Goal: Task Accomplishment & Management: Manage account settings

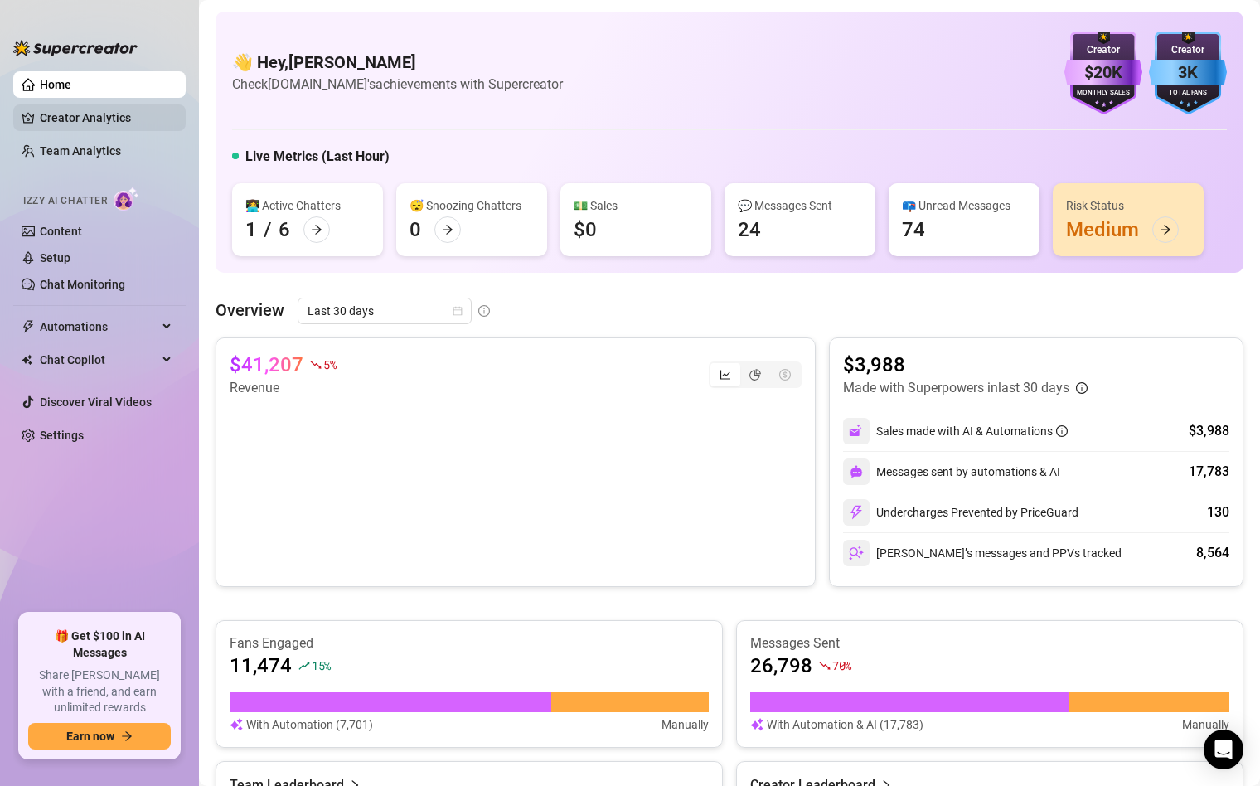
click at [72, 114] on link "Creator Analytics" at bounding box center [106, 117] width 133 height 27
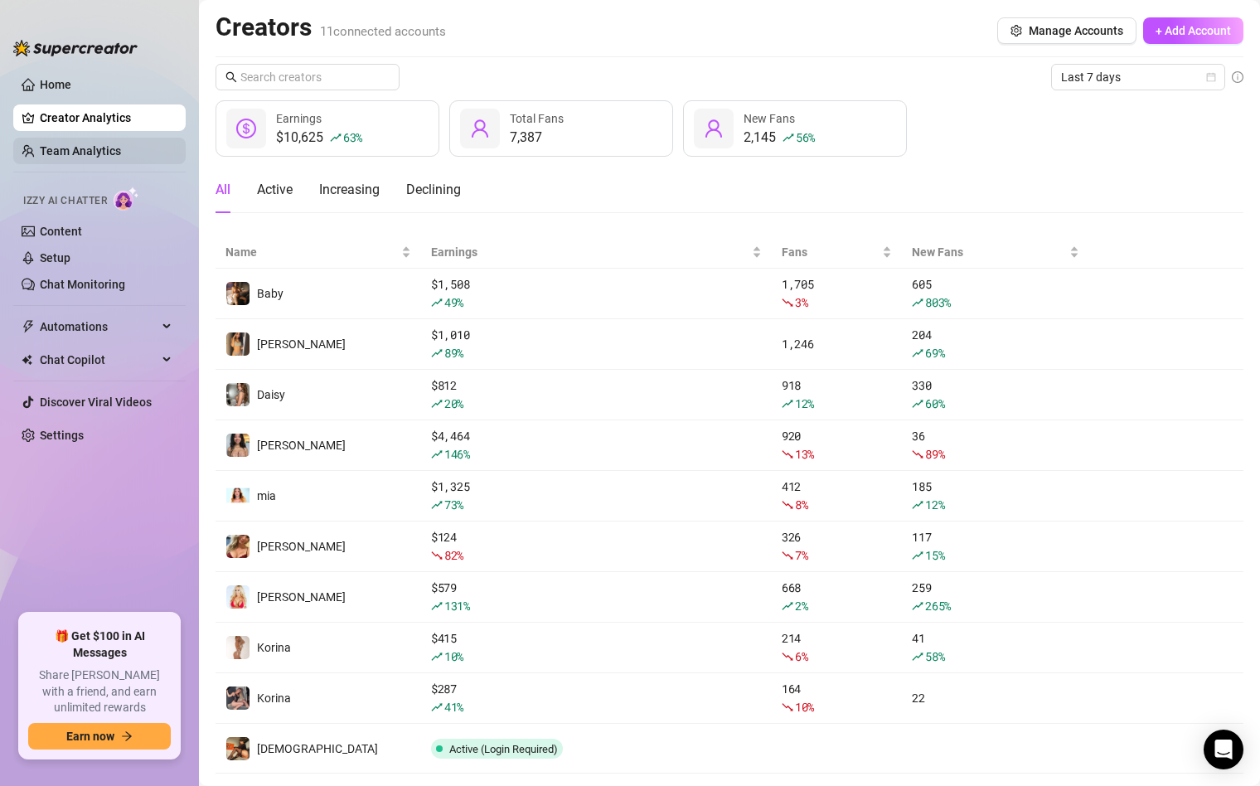
click at [88, 146] on link "Team Analytics" at bounding box center [80, 150] width 81 height 13
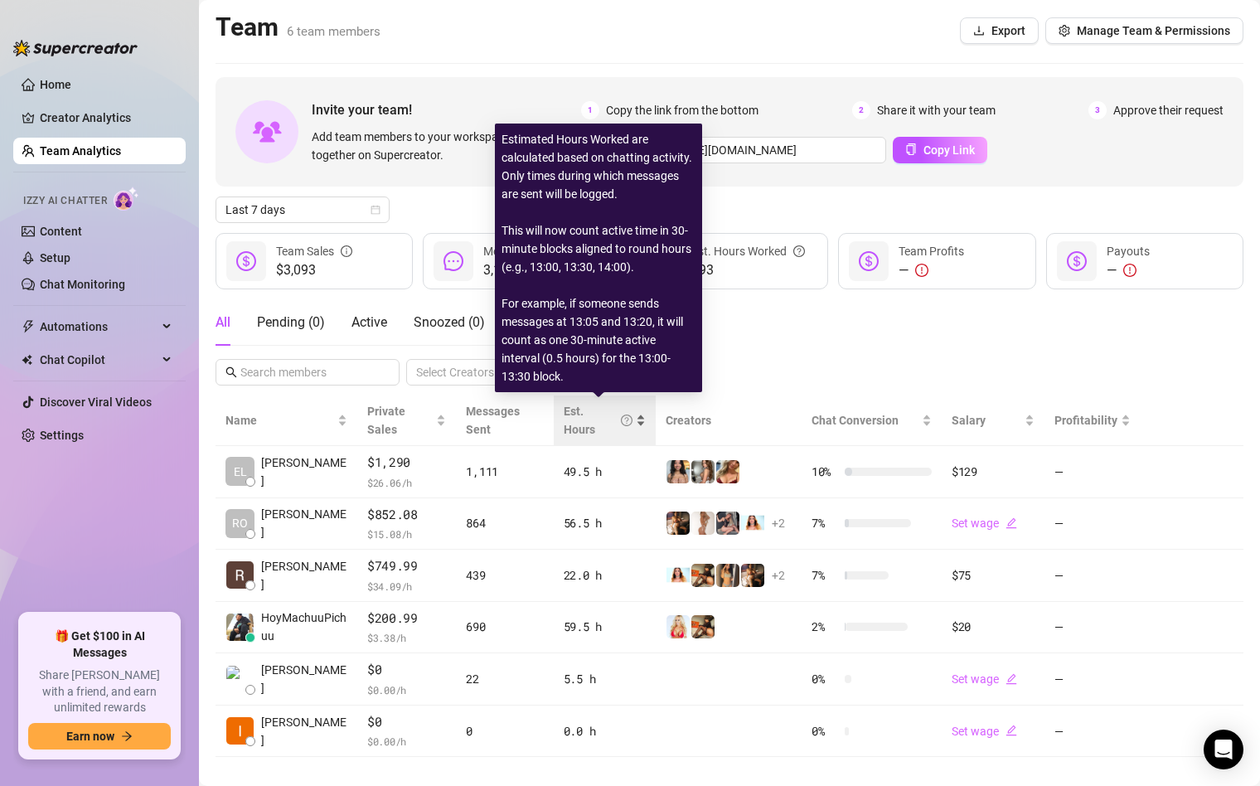
scroll to position [21, 0]
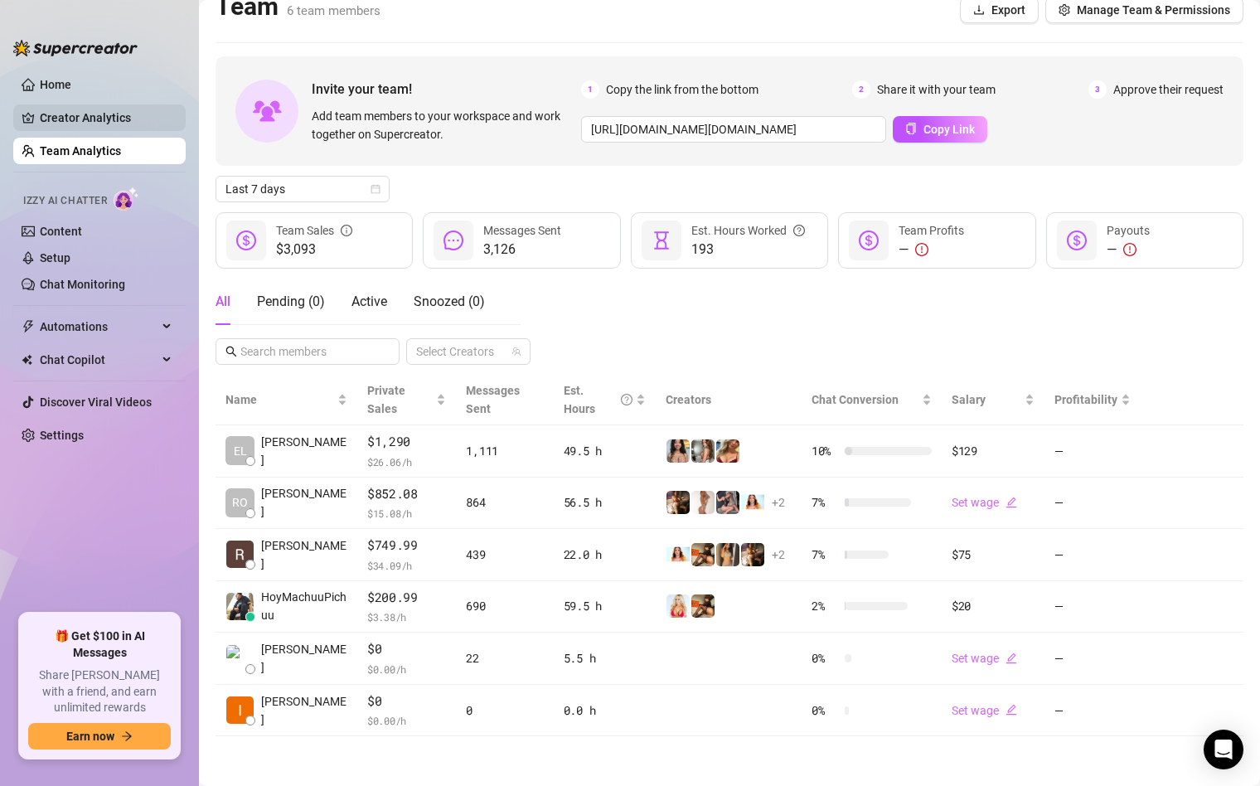
click at [80, 114] on link "Creator Analytics" at bounding box center [106, 117] width 133 height 27
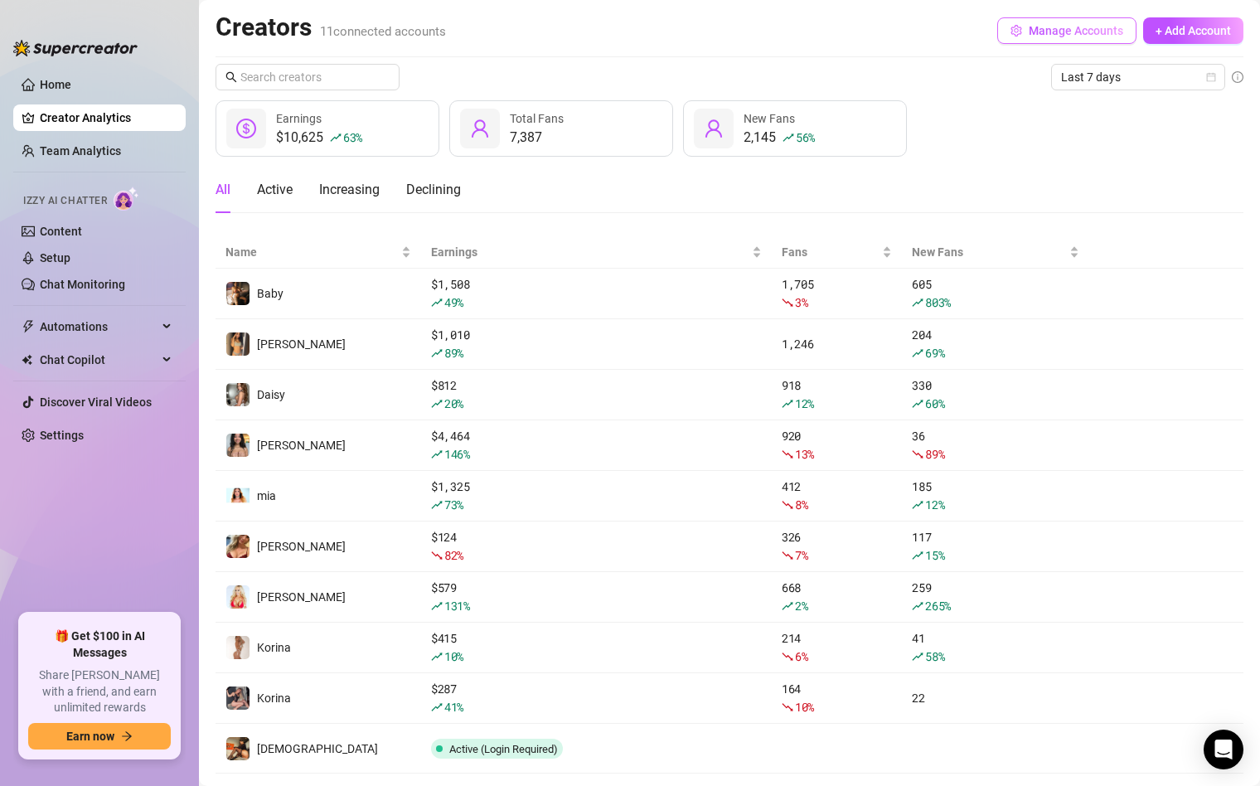
click at [1069, 26] on span "Manage Accounts" at bounding box center [1076, 30] width 95 height 13
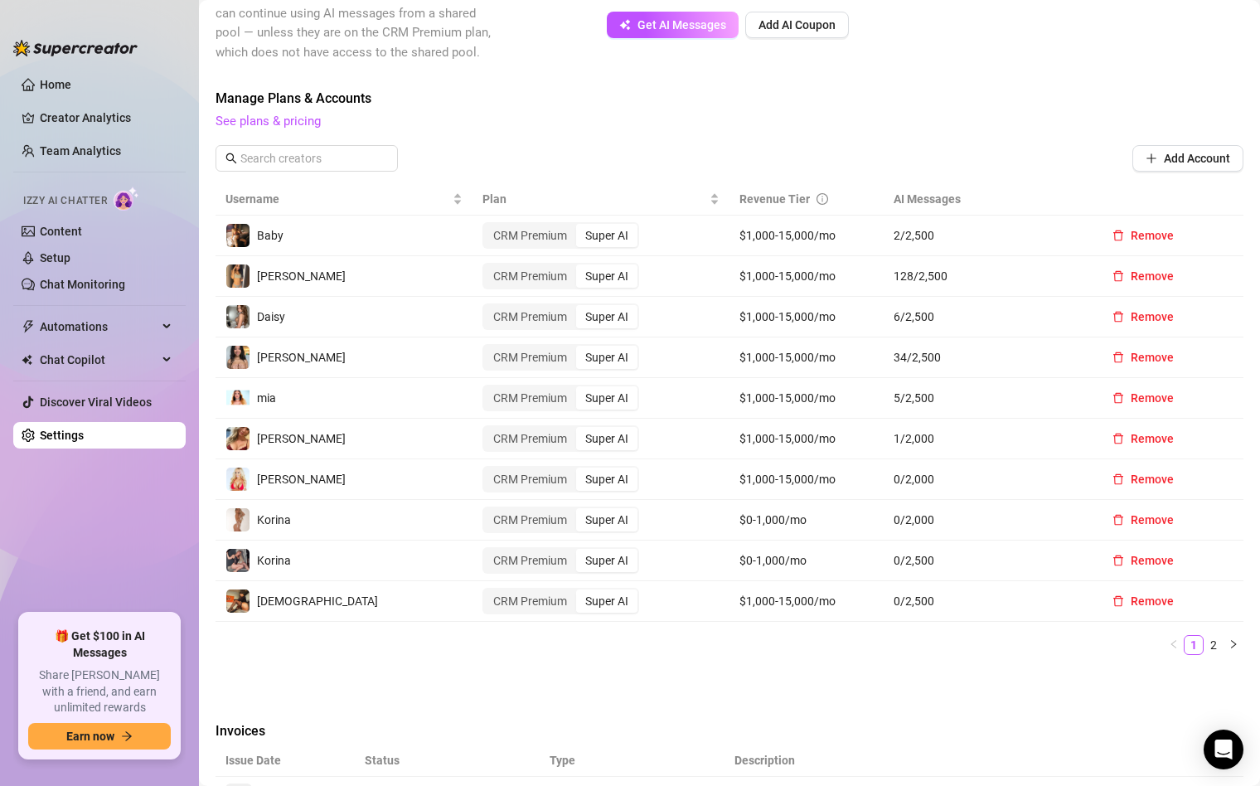
scroll to position [391, 0]
click at [1155, 601] on span "Remove" at bounding box center [1152, 602] width 43 height 13
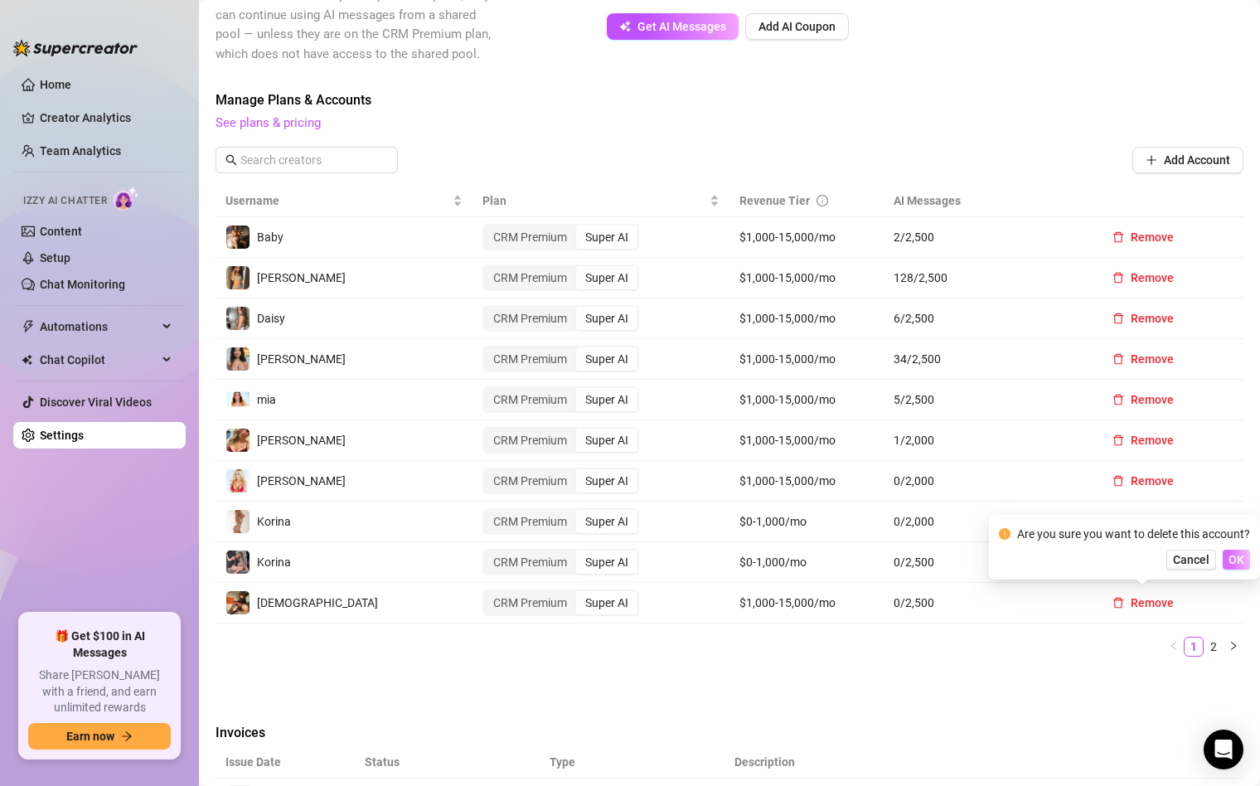
click at [1229, 553] on span "OK" at bounding box center [1237, 559] width 16 height 13
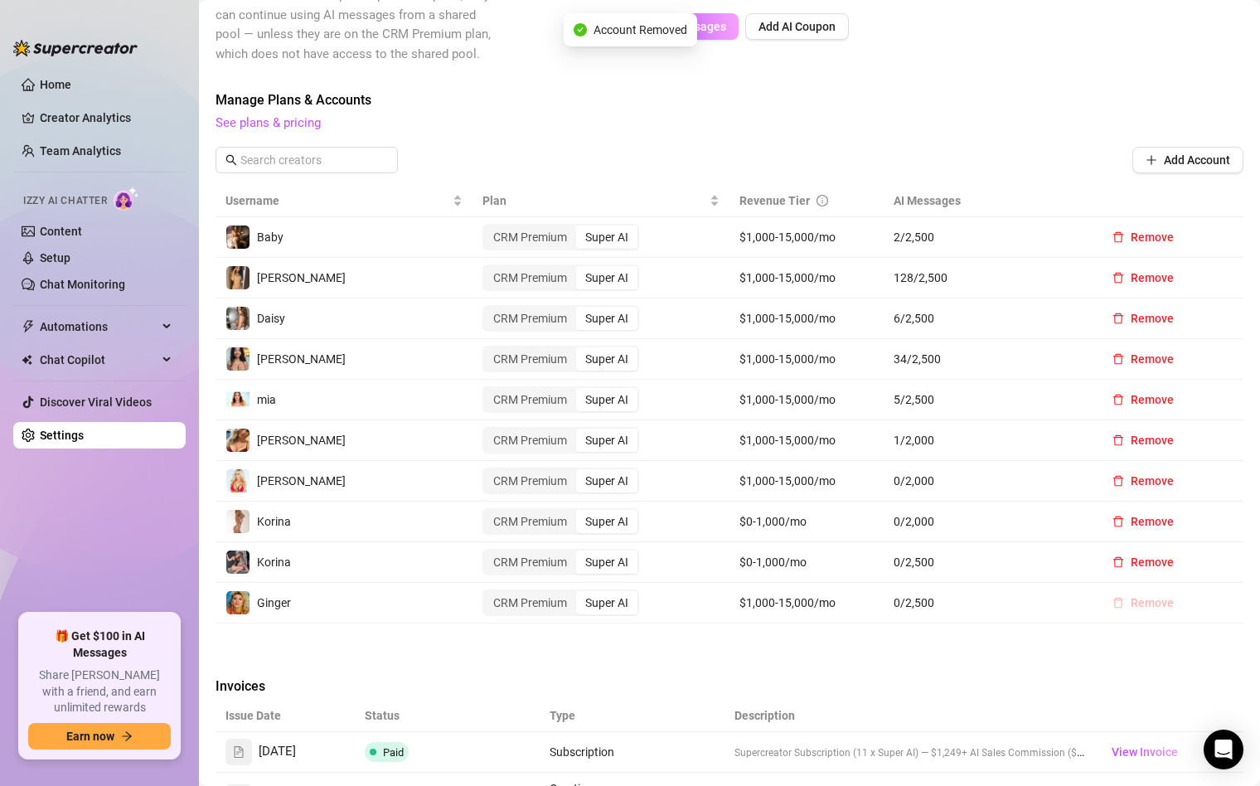
click at [1144, 603] on span "Remove" at bounding box center [1152, 602] width 43 height 13
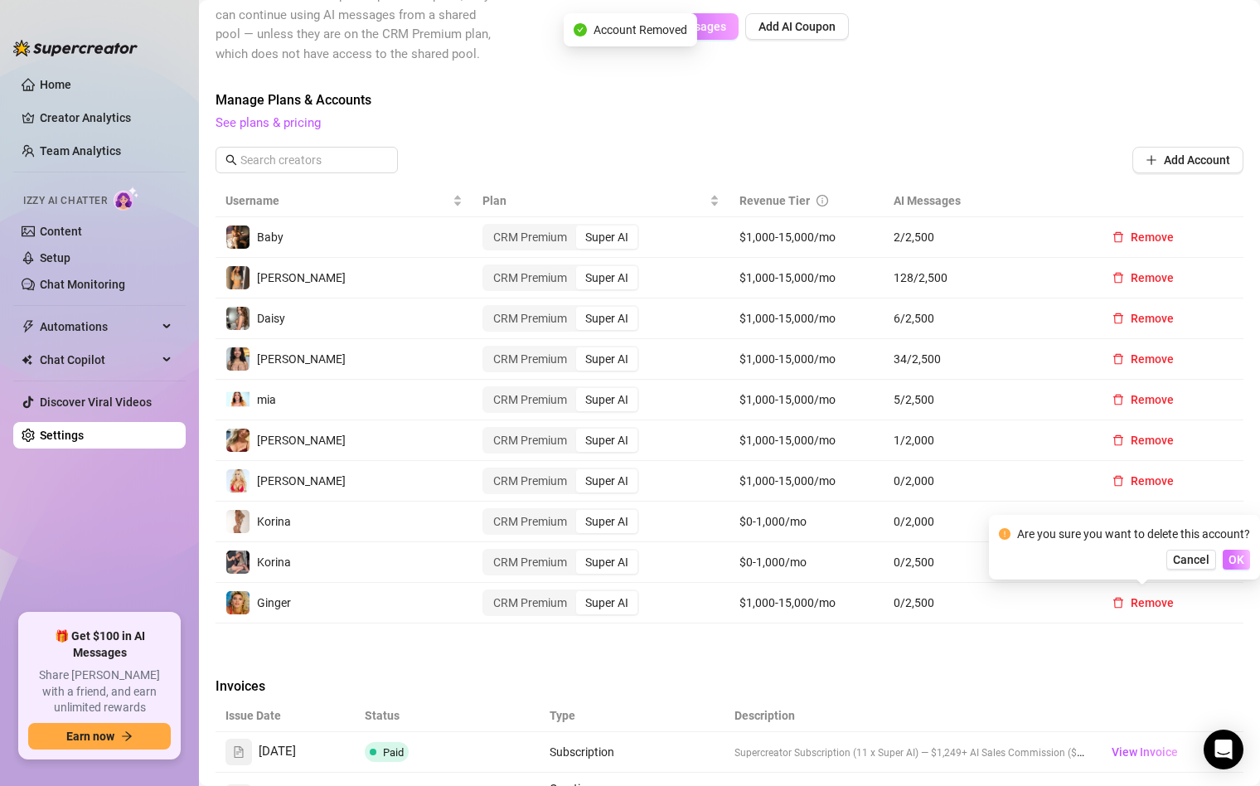
click at [1240, 559] on span "OK" at bounding box center [1237, 559] width 16 height 13
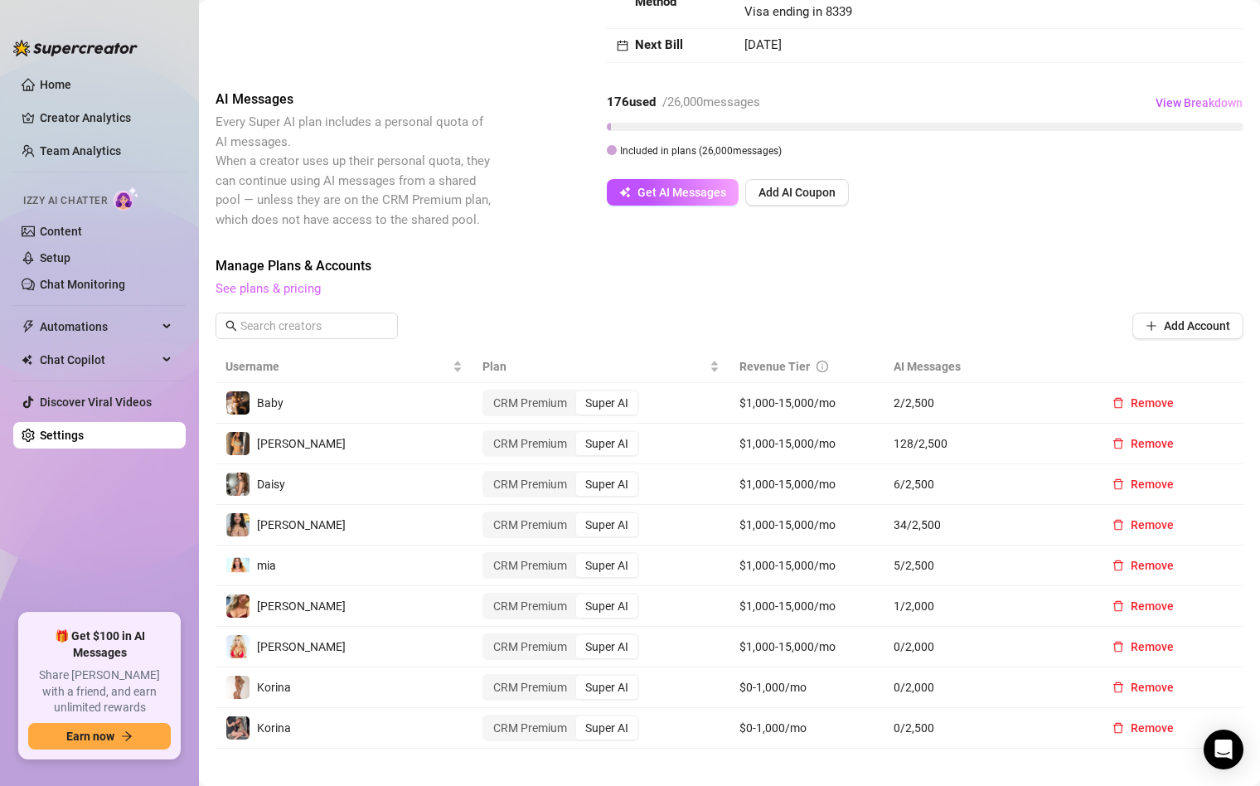
scroll to position [216, 0]
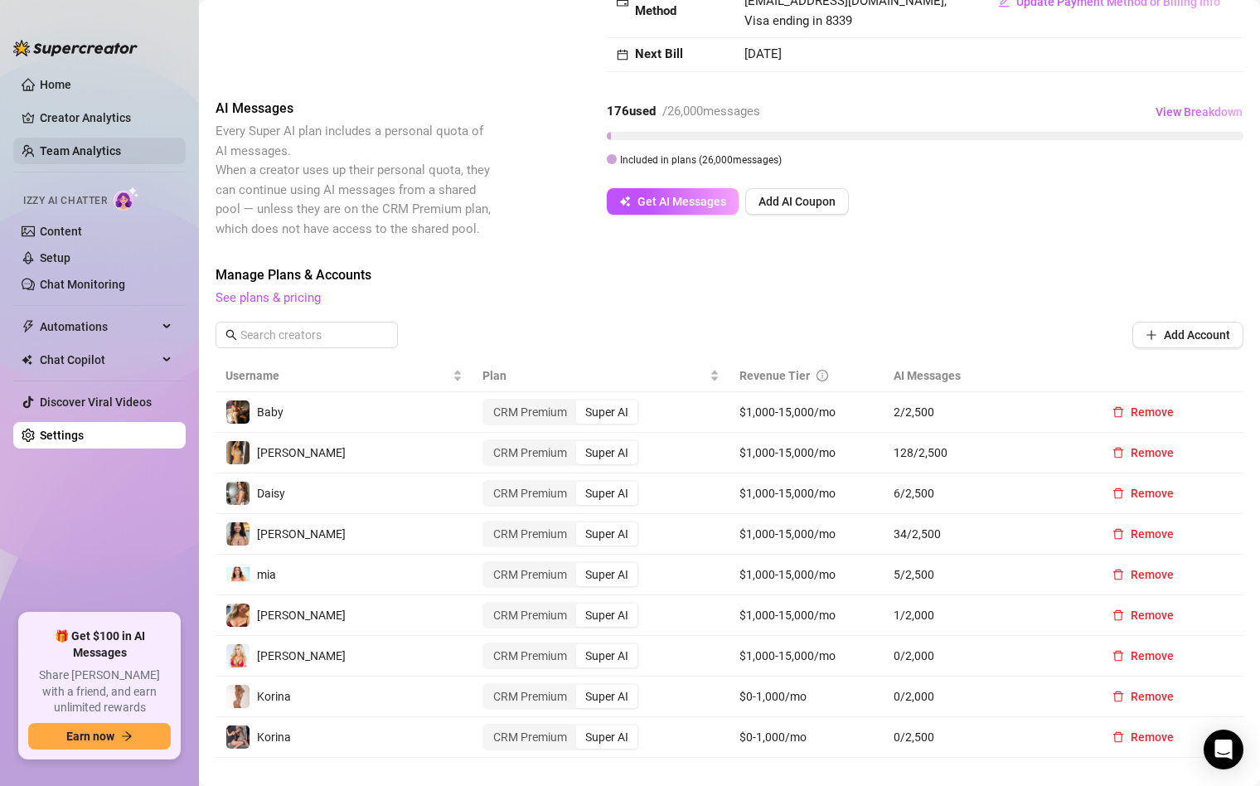
click at [65, 158] on link "Team Analytics" at bounding box center [80, 150] width 81 height 13
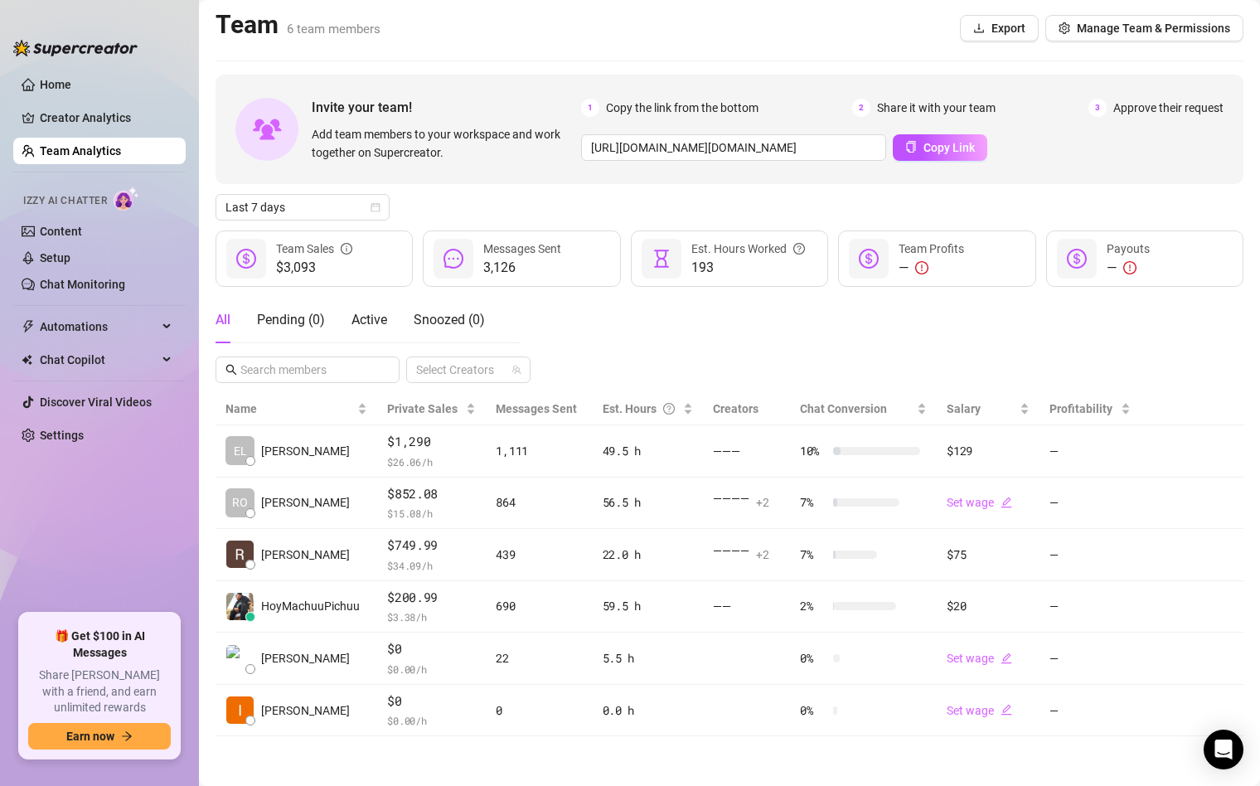
scroll to position [21, 0]
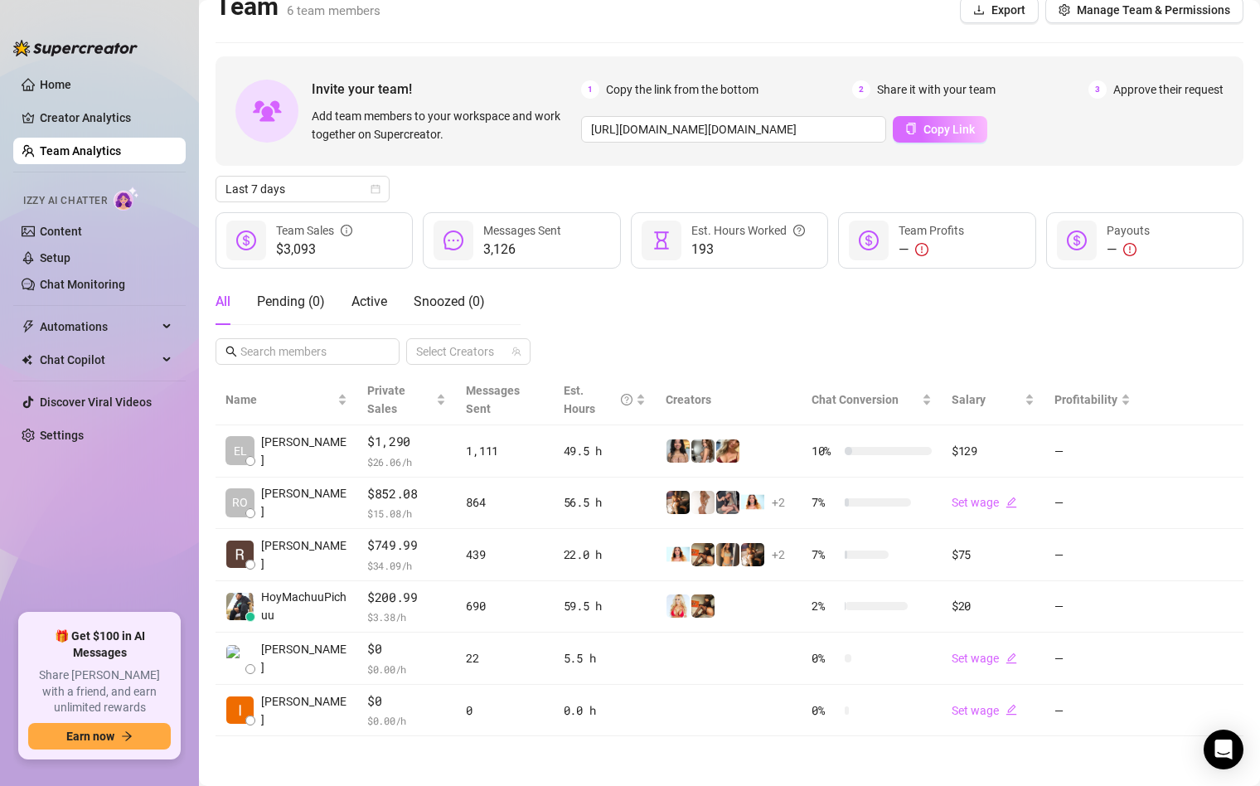
click at [937, 129] on span "Copy Link" at bounding box center [949, 129] width 51 height 13
